Goal: Navigation & Orientation: Find specific page/section

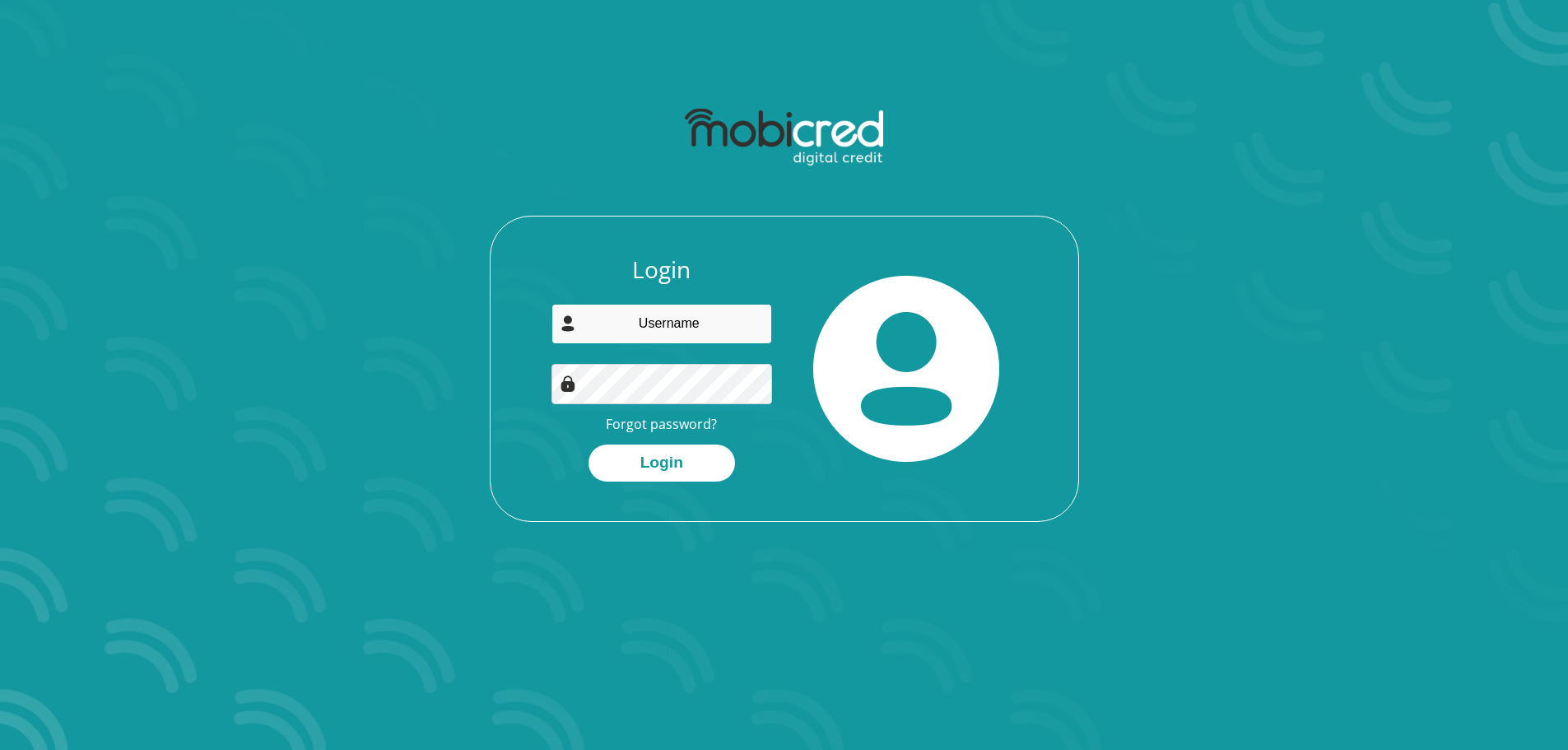
click at [710, 326] on input "email" at bounding box center [662, 323] width 221 height 40
type input "ab7057@gmail.com"
click at [588, 445] on button "Login" at bounding box center [661, 463] width 146 height 37
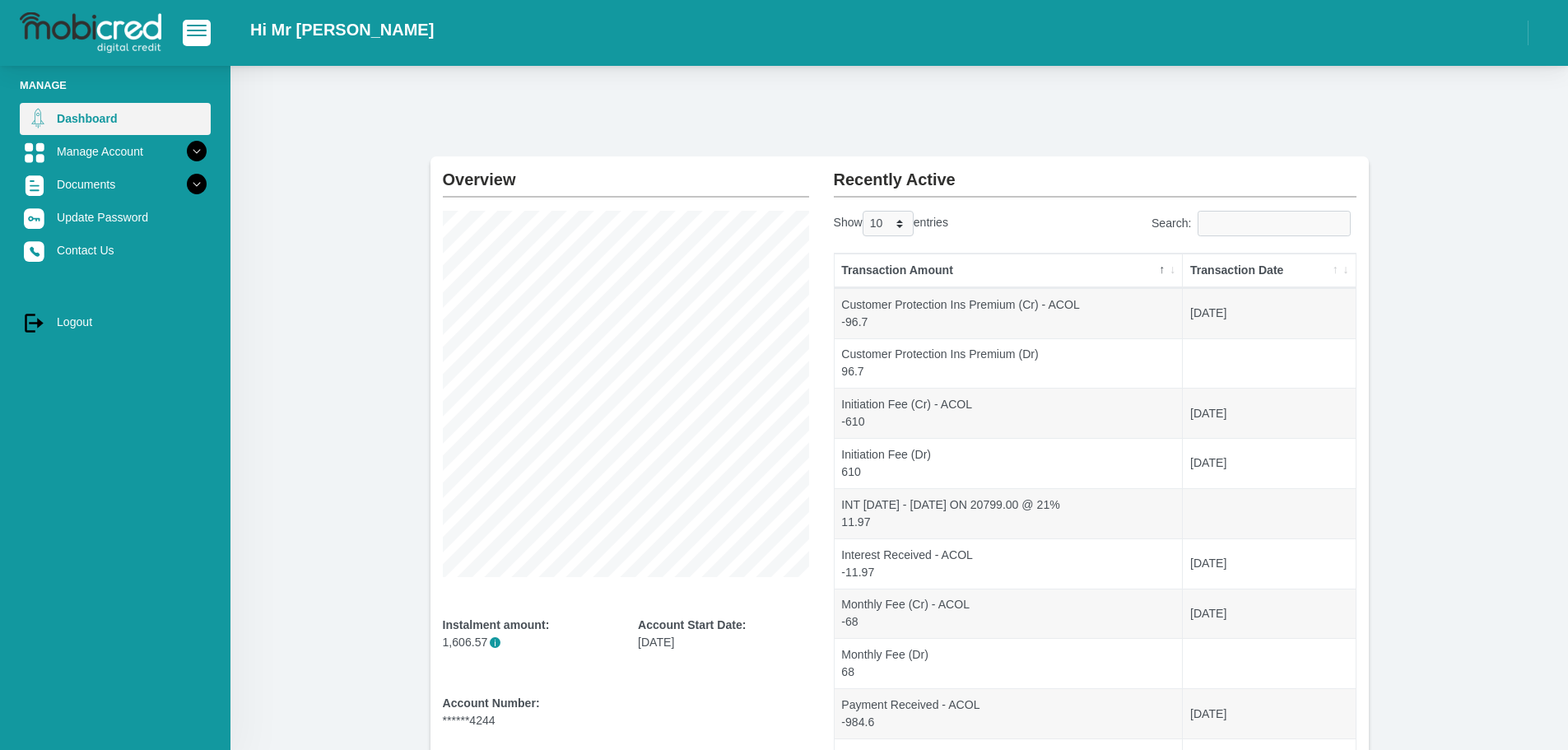
click at [114, 125] on link "Dashboard" at bounding box center [115, 118] width 191 height 31
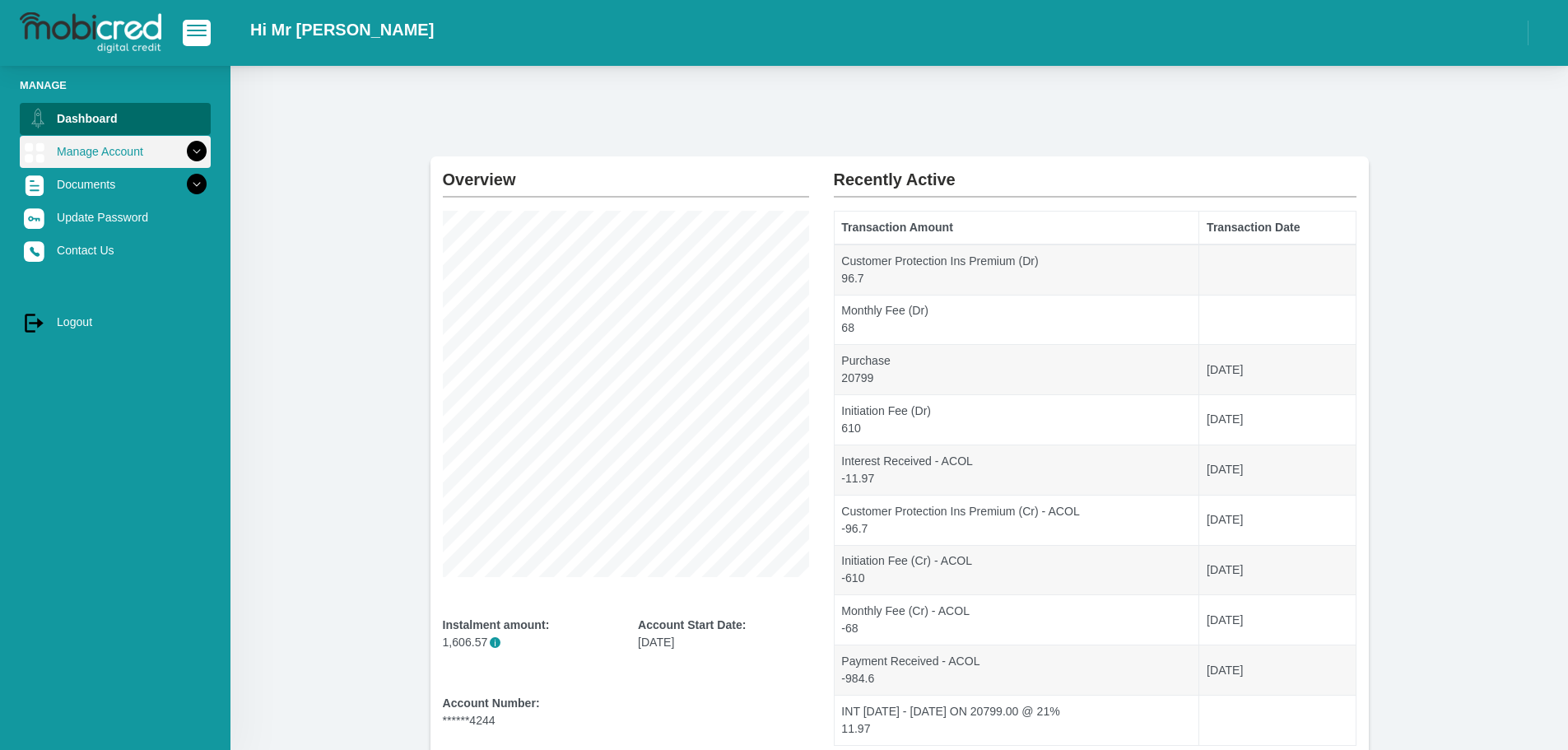
click at [184, 148] on icon at bounding box center [197, 152] width 28 height 28
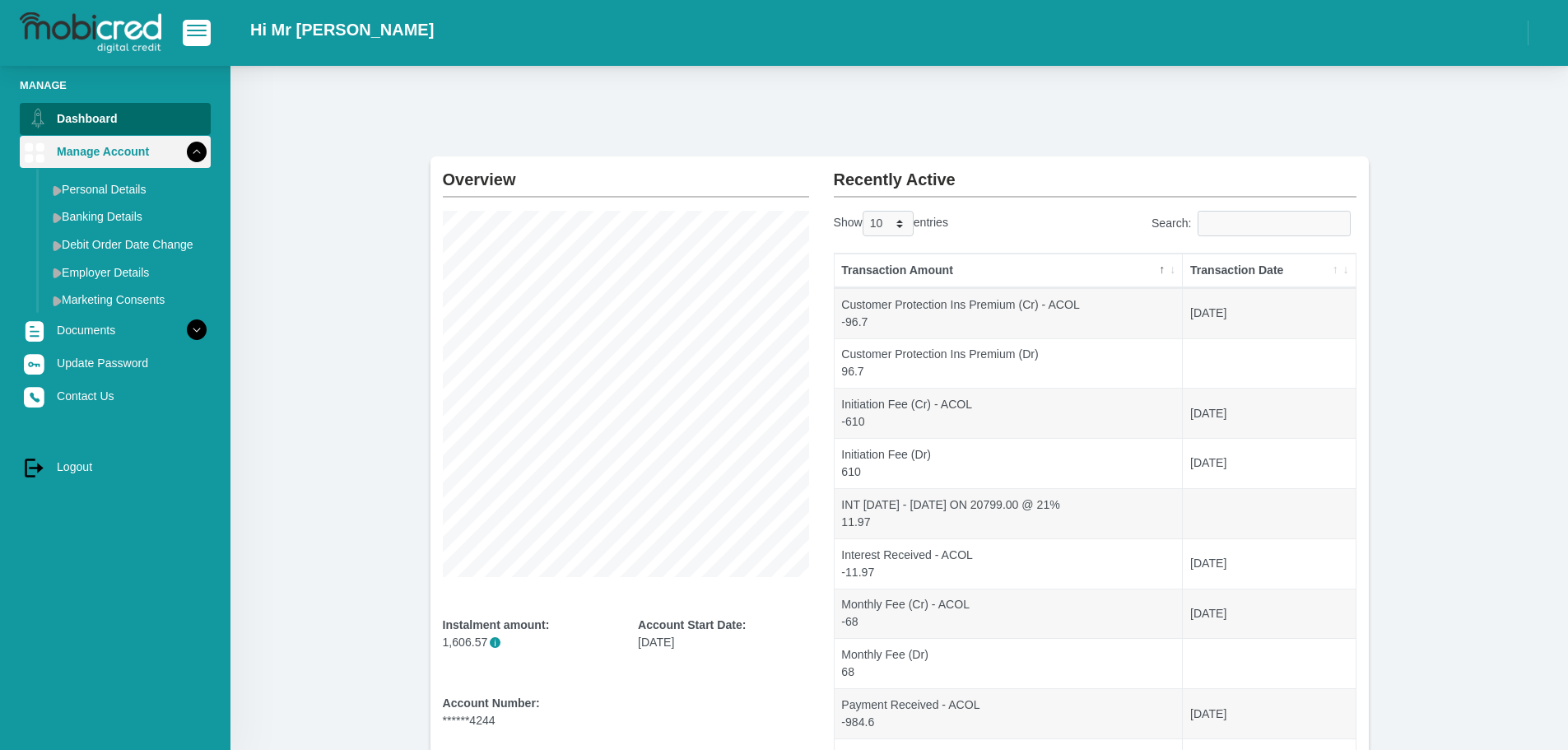
click at [184, 148] on icon at bounding box center [197, 152] width 28 height 28
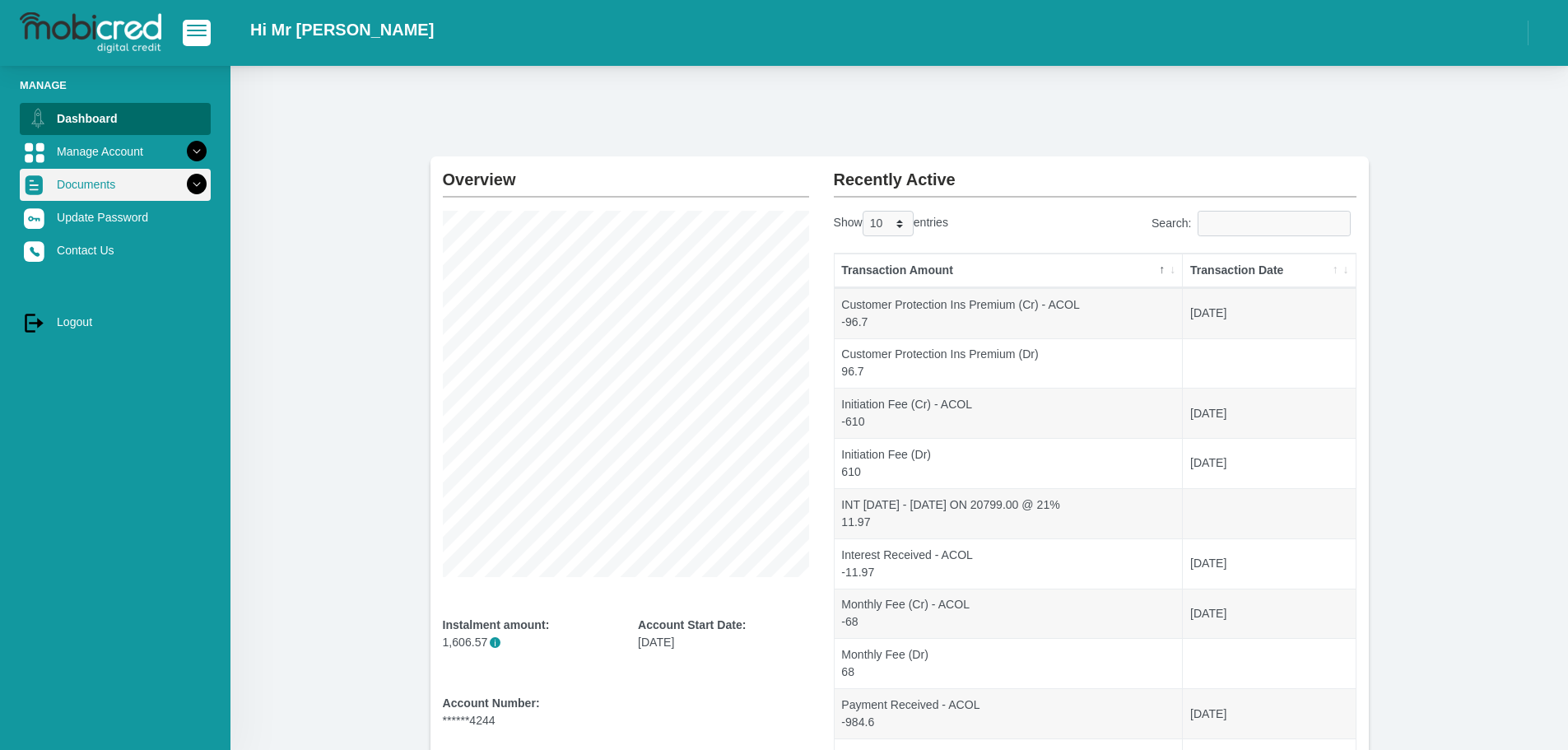
click at [183, 187] on icon at bounding box center [197, 184] width 28 height 28
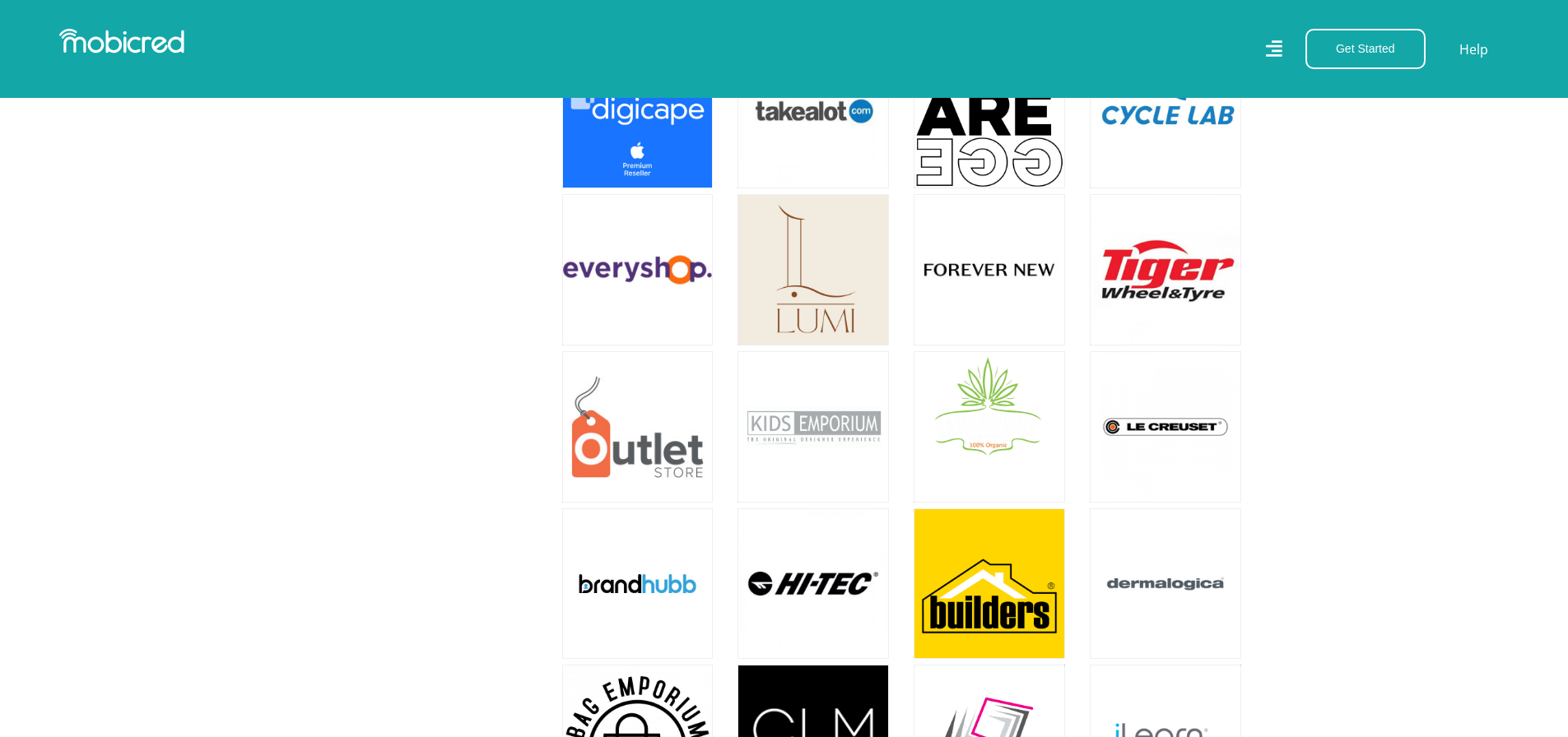
scroll to position [2552, 0]
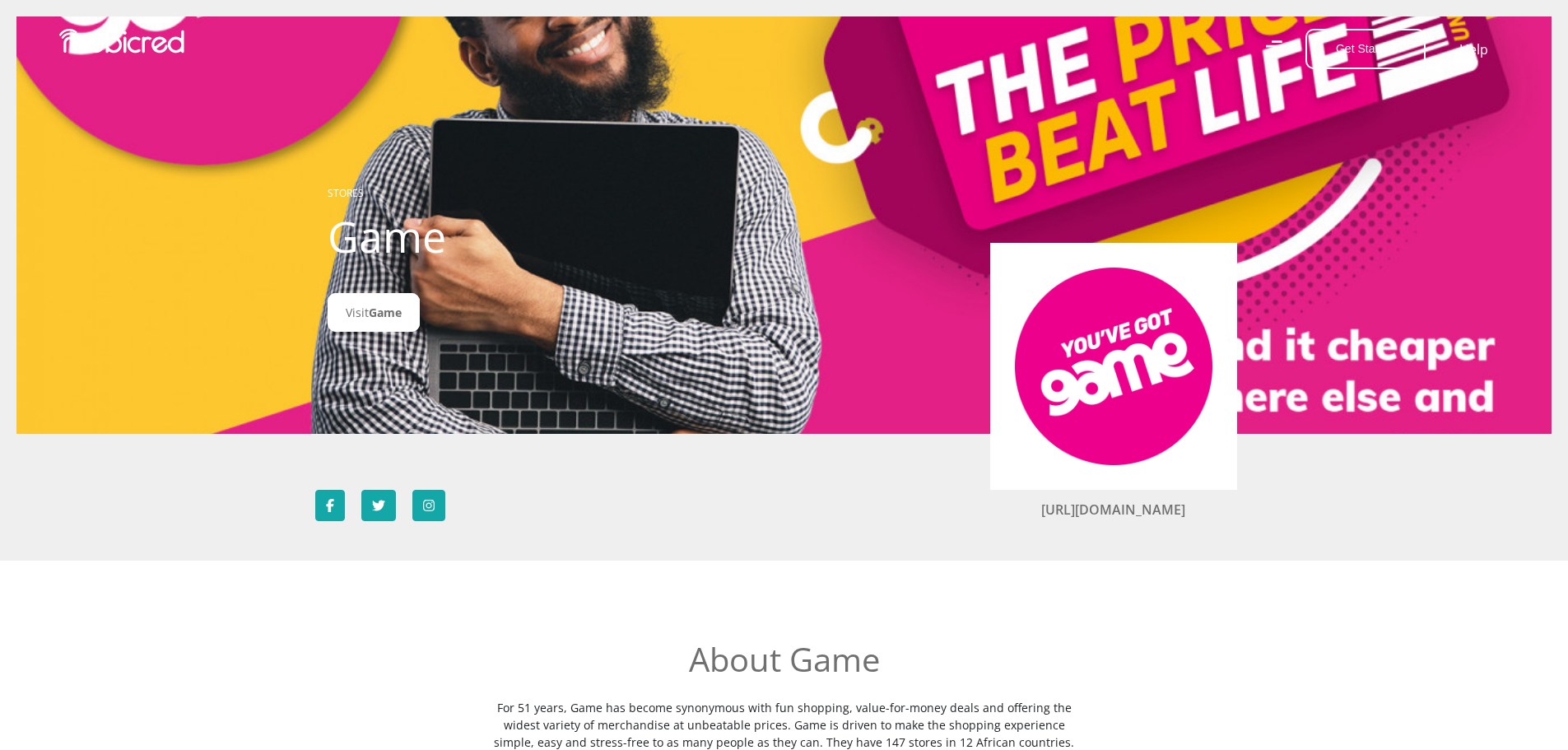
click at [1276, 44] on icon at bounding box center [1274, 49] width 17 height 23
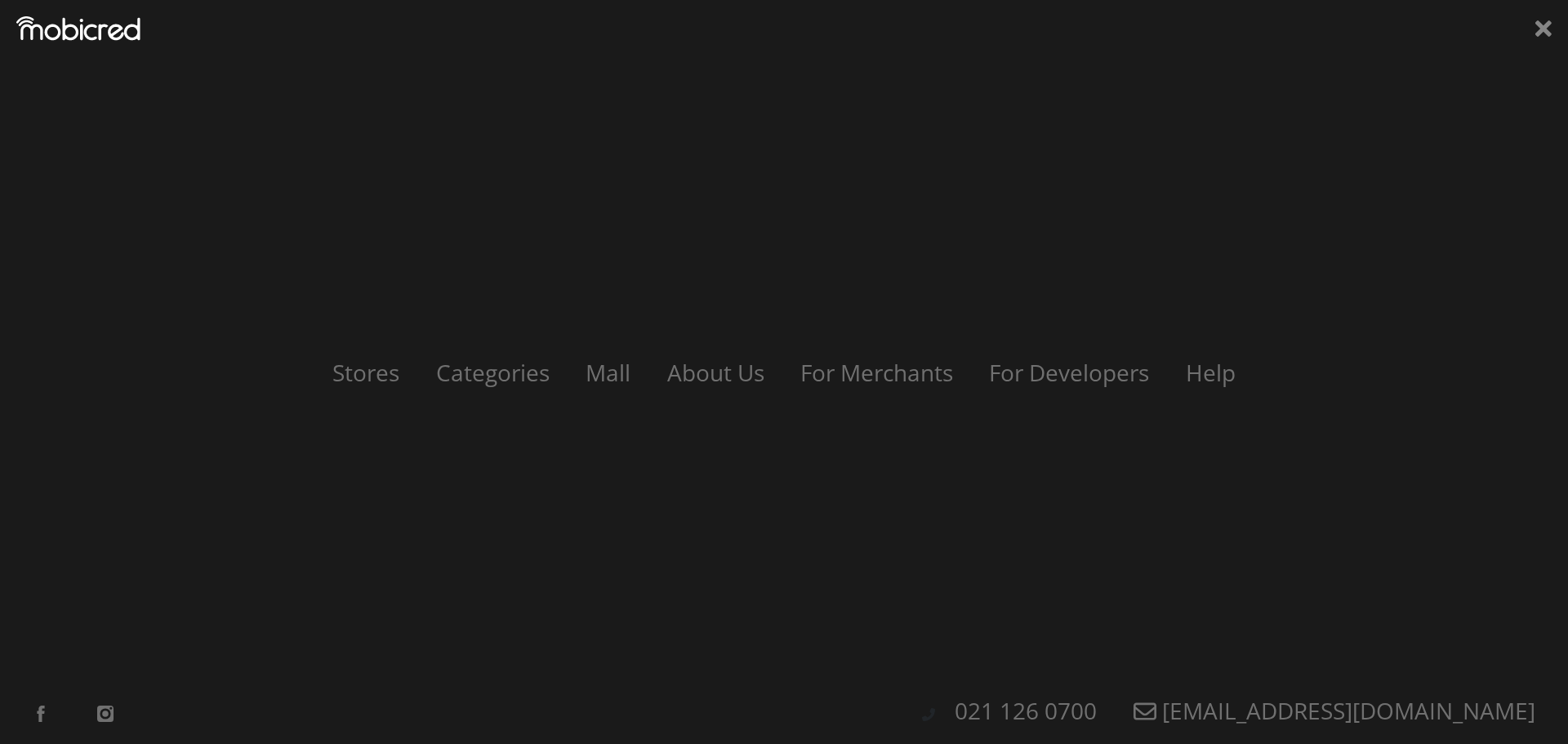
click at [1546, 33] on icon at bounding box center [1544, 29] width 17 height 17
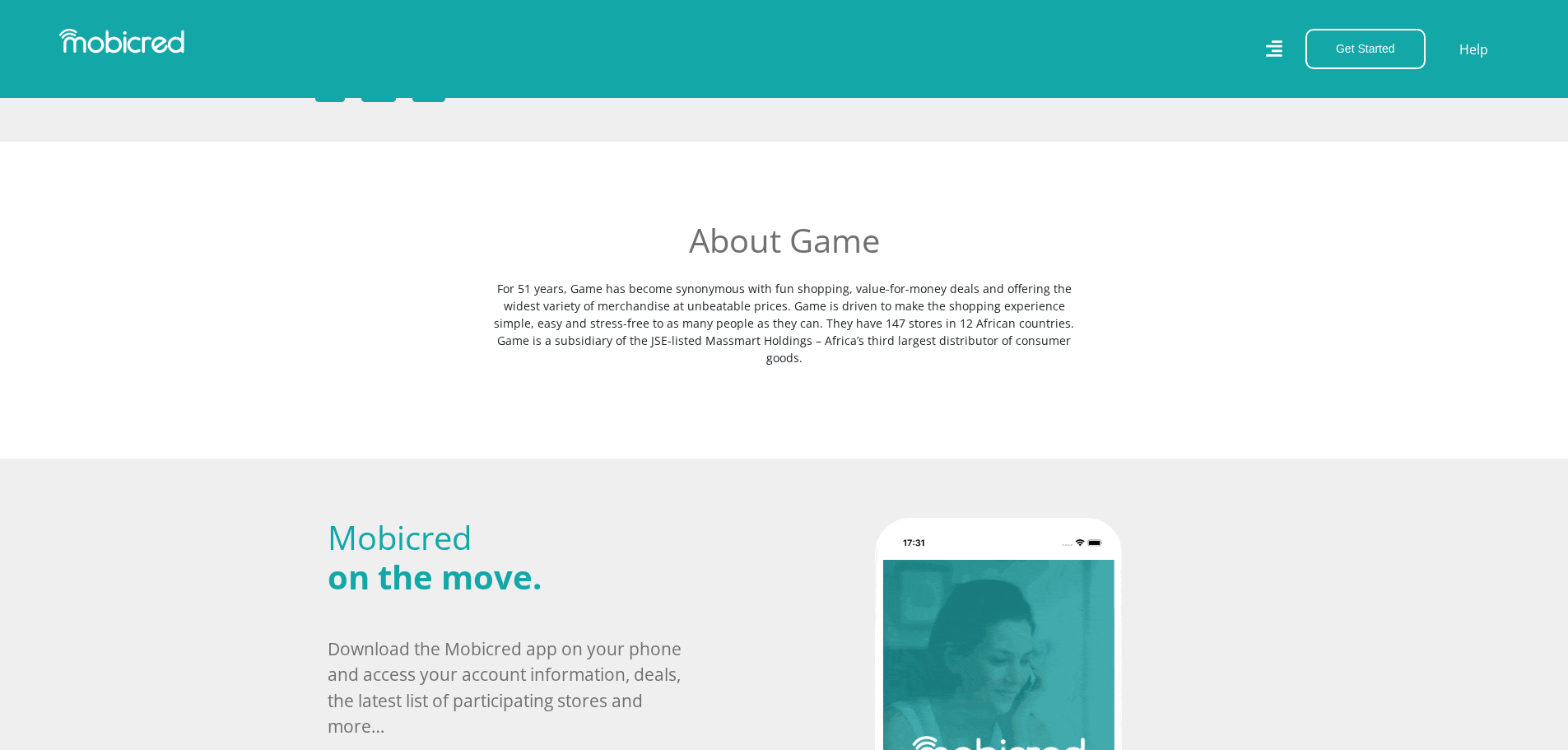
scroll to position [411, 0]
